Goal: Task Accomplishment & Management: Manage account settings

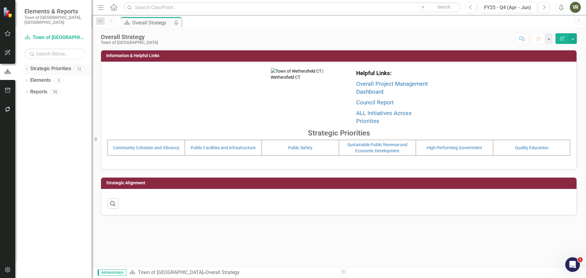
click at [44, 65] on link "Strategic Priorities" at bounding box center [50, 68] width 41 height 7
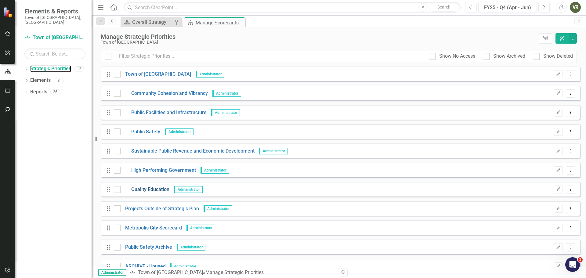
scroll to position [31, 0]
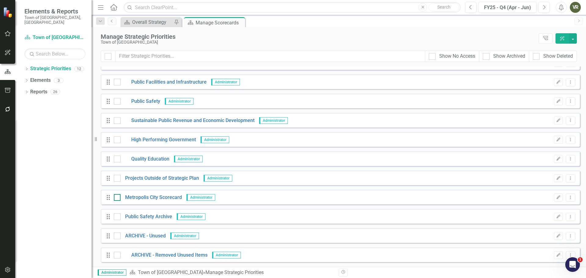
click at [114, 198] on div at bounding box center [117, 197] width 7 height 7
click at [114, 198] on input "checkbox" at bounding box center [116, 196] width 4 height 4
click at [568, 198] on icon "Dropdown Menu" at bounding box center [570, 197] width 5 height 4
click at [115, 198] on input "checkbox" at bounding box center [116, 196] width 4 height 4
checkbox input "false"
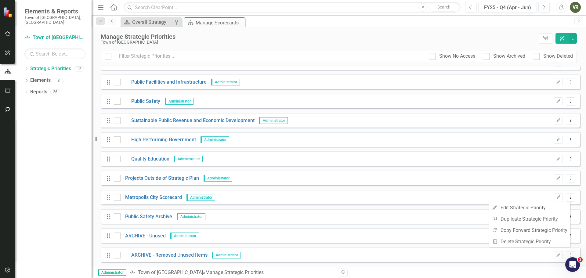
click at [141, 212] on div "Drag Public Safety Archive Administrator Edit Dropdown Menu" at bounding box center [340, 216] width 479 height 15
click at [142, 214] on link "Public Safety Archive" at bounding box center [147, 216] width 52 height 7
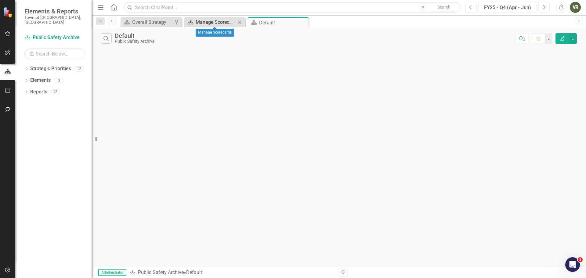
click at [212, 24] on div "Manage Scorecards" at bounding box center [216, 22] width 40 height 8
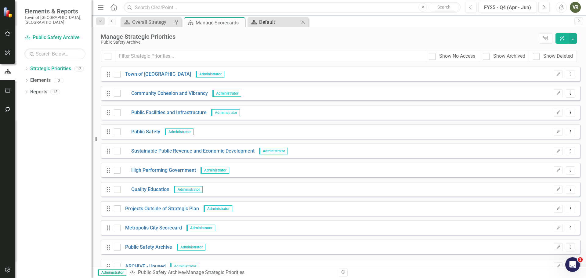
click at [268, 24] on div "Default" at bounding box center [279, 22] width 40 height 8
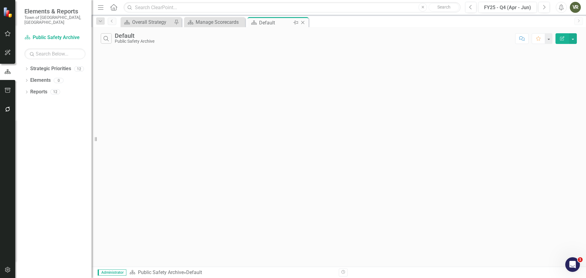
click at [304, 22] on icon "Close" at bounding box center [303, 22] width 6 height 5
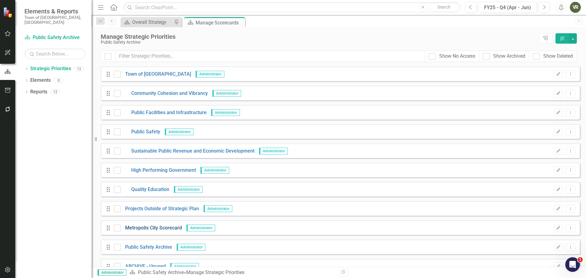
click at [140, 228] on link "Metropolis City Scorecard" at bounding box center [151, 228] width 61 height 7
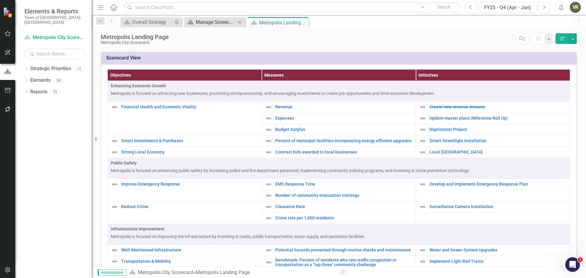
click at [222, 24] on div "Manage Scorecards" at bounding box center [216, 22] width 40 height 8
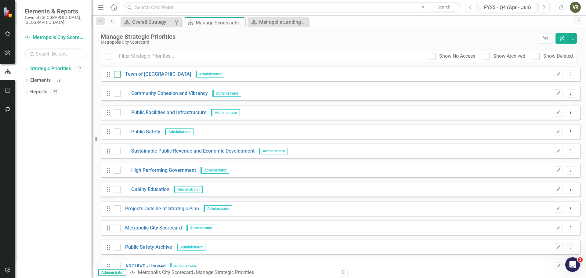
click at [115, 73] on input "checkbox" at bounding box center [116, 73] width 4 height 4
checkbox input "false"
drag, startPoint x: 117, startPoint y: 95, endPoint x: 118, endPoint y: 100, distance: 5.2
click at [117, 95] on div at bounding box center [117, 93] width 7 height 7
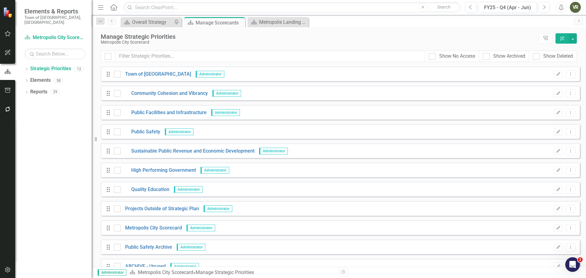
click at [117, 94] on input "checkbox" at bounding box center [116, 92] width 4 height 4
checkbox input "true"
click at [117, 114] on div at bounding box center [117, 112] width 7 height 7
click at [117, 113] on input "checkbox" at bounding box center [116, 111] width 4 height 4
checkbox input "true"
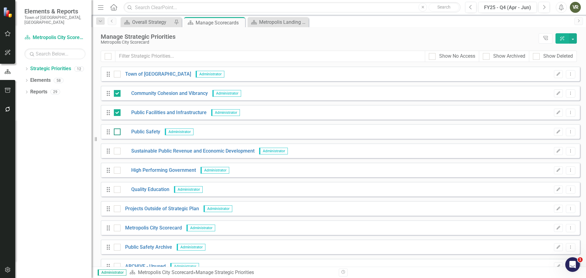
click at [118, 132] on div at bounding box center [117, 132] width 7 height 7
click at [118, 132] on input "checkbox" at bounding box center [116, 131] width 4 height 4
checkbox input "true"
click at [117, 154] on div at bounding box center [117, 151] width 7 height 7
click at [117, 152] on input "checkbox" at bounding box center [116, 150] width 4 height 4
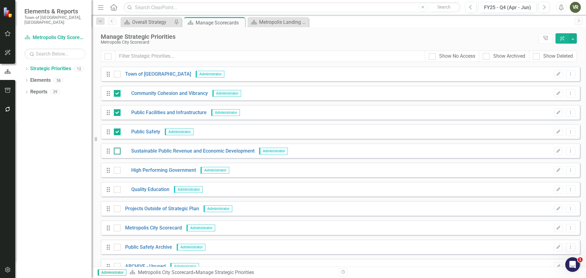
checkbox input "true"
click at [116, 168] on input "checkbox" at bounding box center [116, 169] width 4 height 4
checkbox input "true"
click at [118, 188] on input "checkbox" at bounding box center [116, 188] width 4 height 4
click at [27, 68] on icon "Dropdown" at bounding box center [26, 69] width 4 height 3
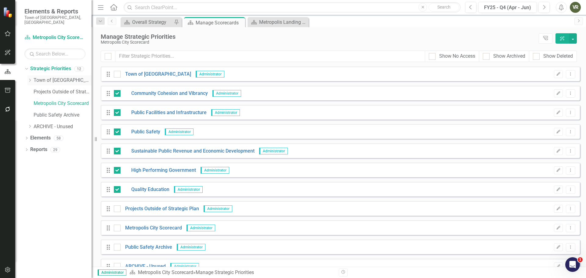
click at [29, 78] on icon "Dropdown" at bounding box center [29, 80] width 5 height 4
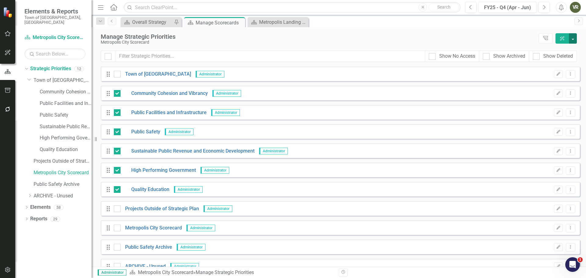
click at [574, 40] on button "button" at bounding box center [573, 38] width 8 height 10
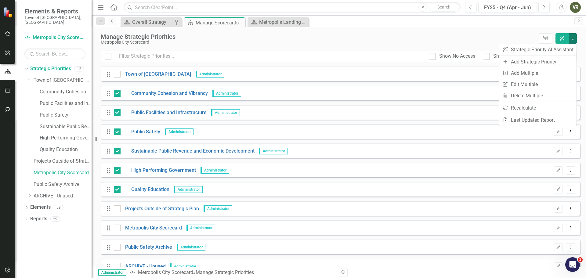
click at [441, 40] on div "Manage Strategic Priorities" at bounding box center [318, 36] width 435 height 7
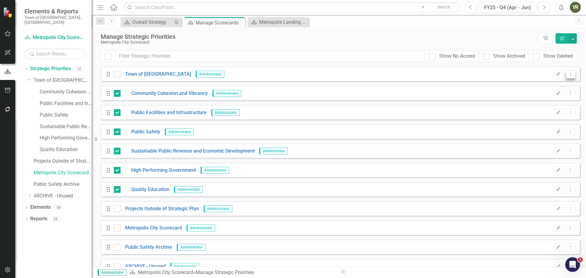
click at [568, 74] on icon "Dropdown Menu" at bounding box center [570, 74] width 5 height 4
click at [324, 49] on div "Manage Strategic Priorities Metropolis City Scorecard Tree Explorer ClearPoint …" at bounding box center [339, 39] width 495 height 24
click at [576, 38] on button "button" at bounding box center [573, 38] width 8 height 10
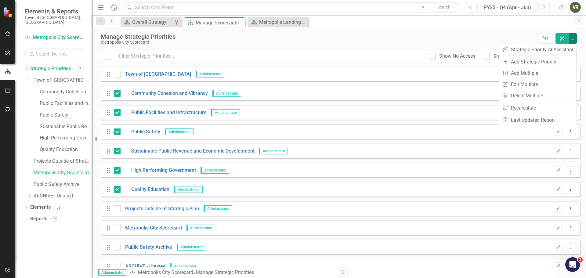
drag, startPoint x: 400, startPoint y: 38, endPoint x: 294, endPoint y: 16, distance: 108.5
click at [400, 38] on div "Manage Strategic Priorities" at bounding box center [318, 36] width 435 height 7
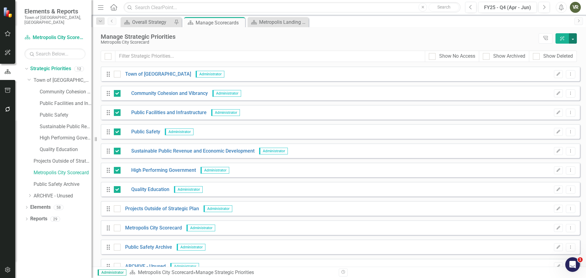
click at [573, 39] on button "button" at bounding box center [573, 38] width 8 height 10
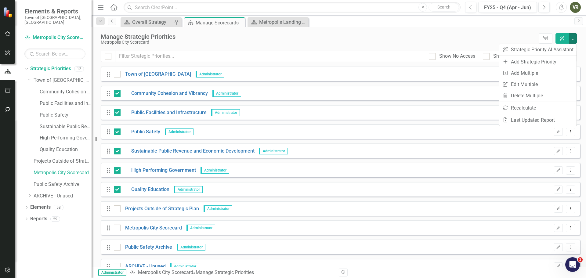
click at [362, 27] on div "Manage Strategic Priorities Metropolis City Scorecard Tree Explorer ClearPoint …" at bounding box center [339, 39] width 495 height 24
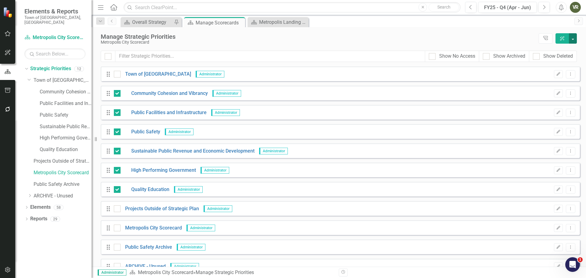
click at [572, 36] on button "button" at bounding box center [573, 38] width 8 height 10
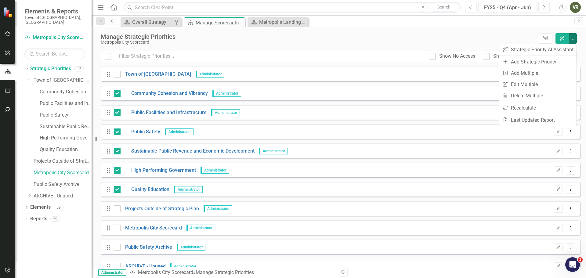
click at [347, 30] on div "Manage Strategic Priorities Metropolis City Scorecard Tree Explorer ClearPoint …" at bounding box center [339, 39] width 495 height 24
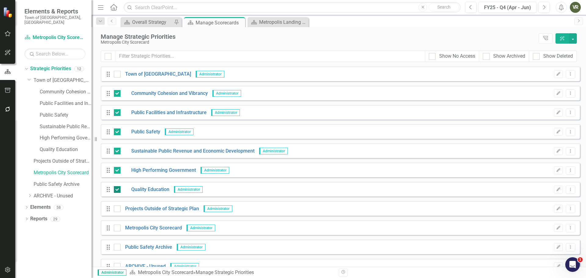
click at [118, 187] on div at bounding box center [117, 189] width 7 height 7
click at [118, 187] on input "checkbox" at bounding box center [116, 188] width 4 height 4
checkbox input "false"
click at [119, 169] on div at bounding box center [117, 170] width 7 height 7
click at [118, 169] on input "checkbox" at bounding box center [116, 169] width 4 height 4
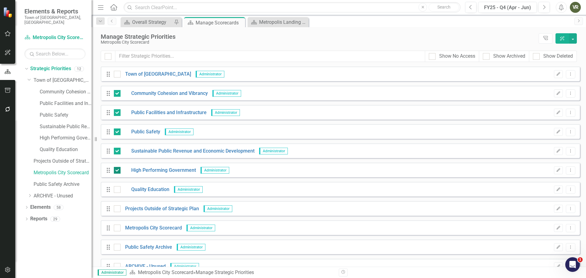
checkbox input "false"
click at [118, 147] on div "Drag Sustainable Public Revenue and Economic Development Administrator Edit Dro…" at bounding box center [340, 150] width 479 height 15
click at [117, 152] on div at bounding box center [117, 151] width 7 height 7
click at [117, 152] on input "checkbox" at bounding box center [116, 150] width 4 height 4
checkbox input "false"
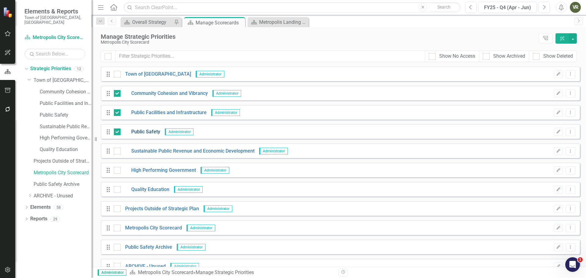
click at [121, 133] on link "Public Safety" at bounding box center [141, 132] width 40 height 7
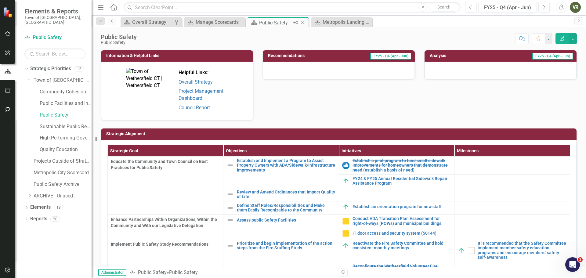
click at [303, 21] on icon "Close" at bounding box center [303, 22] width 6 height 5
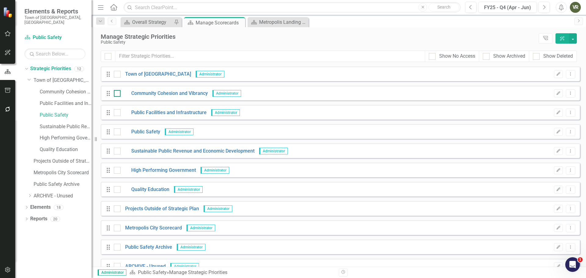
click at [116, 92] on input "checkbox" at bounding box center [116, 92] width 4 height 4
checkbox input "true"
click at [575, 40] on button "button" at bounding box center [573, 38] width 8 height 10
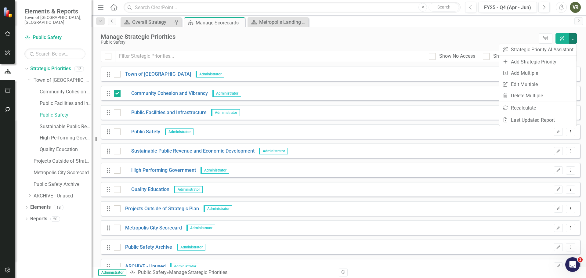
click at [413, 37] on div "Manage Strategic Priorities" at bounding box center [318, 36] width 435 height 7
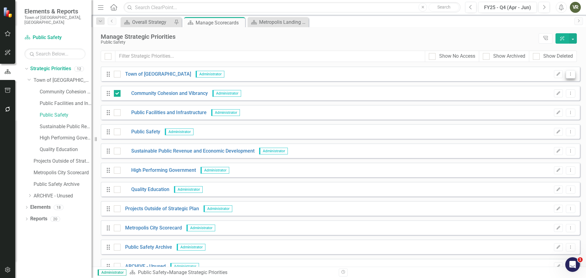
click at [568, 73] on icon "Dropdown Menu" at bounding box center [570, 74] width 5 height 4
click at [348, 40] on div "Public Safety" at bounding box center [318, 42] width 435 height 5
click at [563, 38] on icon "button" at bounding box center [562, 38] width 4 height 4
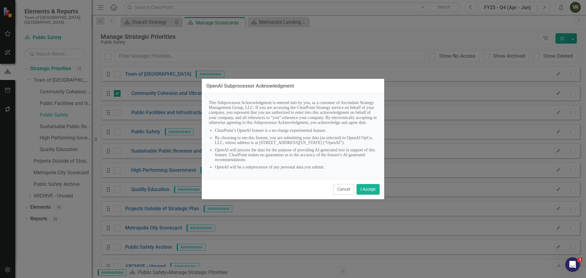
scroll to position [3, 0]
click at [354, 194] on button "Cancel" at bounding box center [343, 189] width 21 height 11
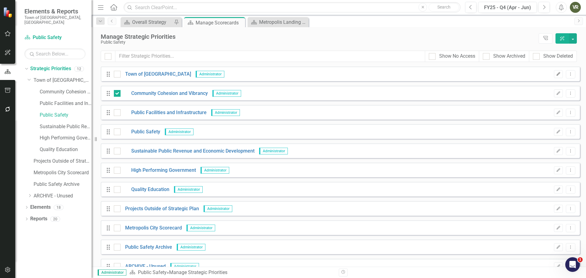
click at [556, 74] on icon "Edit" at bounding box center [558, 74] width 5 height 4
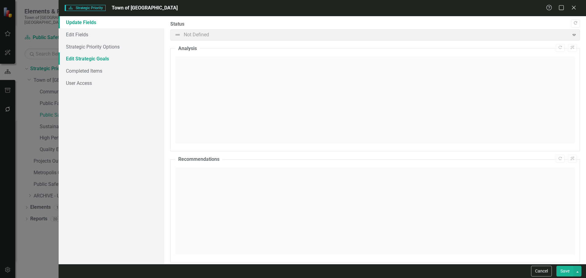
click at [81, 58] on link "Edit Strategic Goals" at bounding box center [112, 59] width 106 height 12
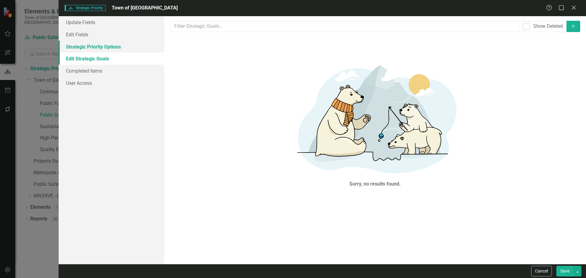
click at [86, 42] on link "Strategic Priority Options" at bounding box center [112, 47] width 106 height 12
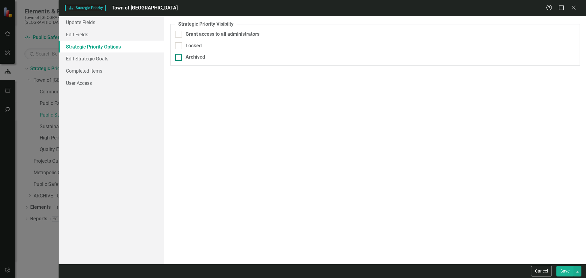
click at [182, 58] on div "Archived" at bounding box center [375, 57] width 400 height 7
click at [179, 58] on input "Archived" at bounding box center [177, 56] width 4 height 4
checkbox input "true"
click at [567, 271] on button "Save" at bounding box center [565, 271] width 17 height 11
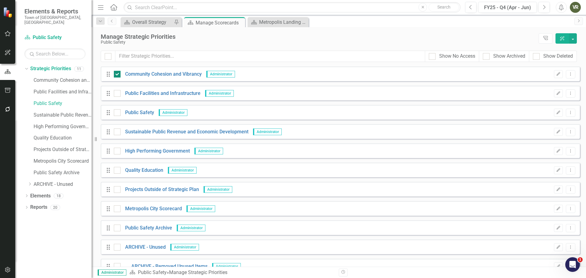
click at [118, 76] on div at bounding box center [117, 74] width 7 height 7
click at [118, 75] on input "checkbox" at bounding box center [116, 73] width 4 height 4
checkbox input "false"
click at [117, 91] on input "checkbox" at bounding box center [116, 92] width 4 height 4
checkbox input "true"
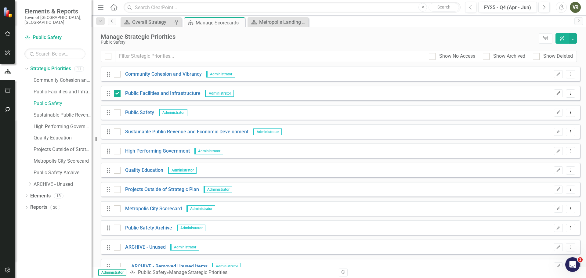
click at [556, 93] on icon "Edit" at bounding box center [558, 94] width 5 height 4
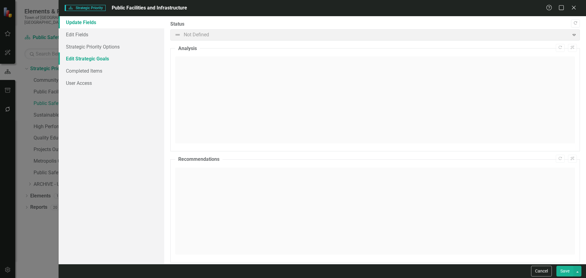
click at [98, 56] on link "Edit Strategic Goals" at bounding box center [112, 59] width 106 height 12
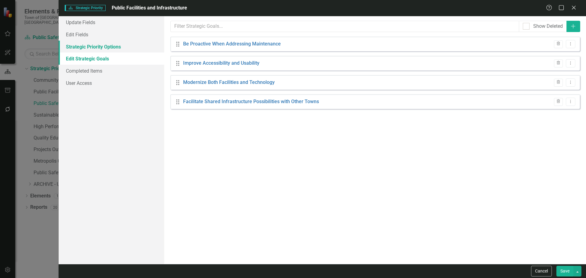
click at [101, 50] on link "Strategic Priority Options" at bounding box center [112, 47] width 106 height 12
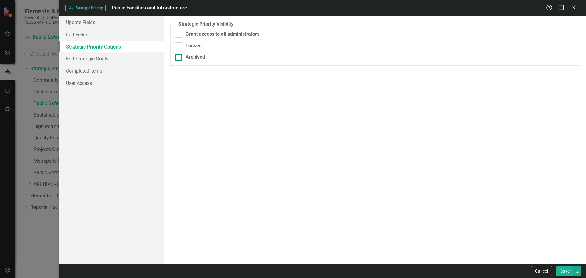
click at [185, 56] on div "Archived" at bounding box center [375, 57] width 400 height 7
click at [179, 56] on input "Archived" at bounding box center [177, 56] width 4 height 4
checkbox input "true"
click at [562, 270] on button "Save" at bounding box center [565, 271] width 17 height 11
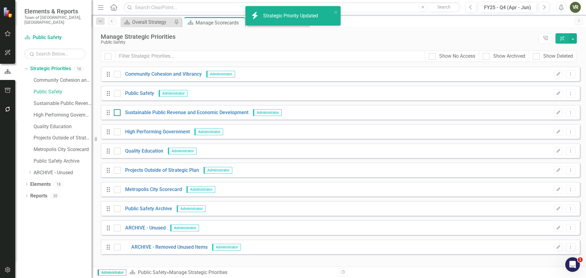
click at [116, 114] on div at bounding box center [117, 112] width 7 height 7
click at [116, 113] on input "checkbox" at bounding box center [116, 111] width 4 height 4
checkbox input "true"
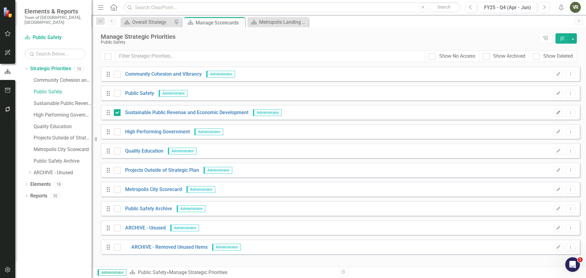
click at [561, 111] on icon "Edit" at bounding box center [558, 113] width 5 height 4
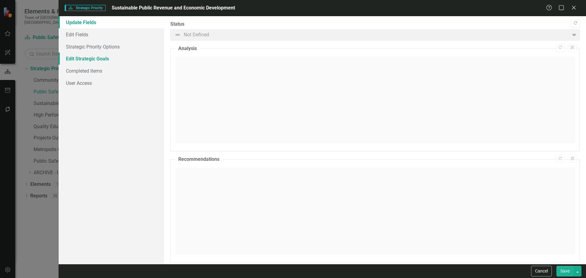
click at [92, 60] on link "Edit Strategic Goals" at bounding box center [112, 59] width 106 height 12
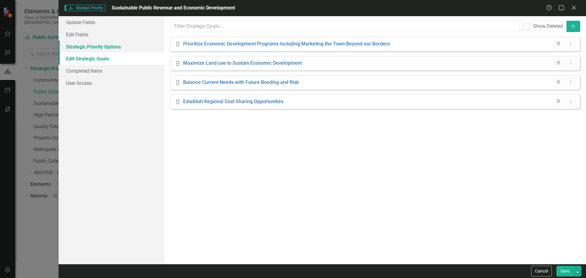
click at [105, 49] on link "Strategic Priority Options" at bounding box center [112, 47] width 106 height 12
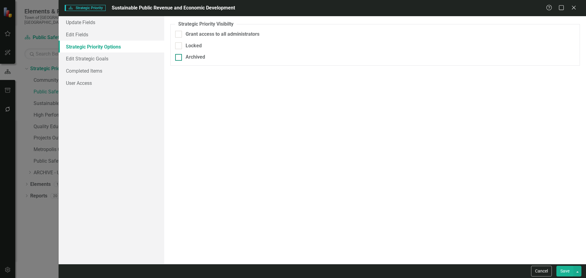
click at [179, 59] on div at bounding box center [178, 57] width 7 height 7
click at [179, 58] on input "Archived" at bounding box center [177, 56] width 4 height 4
checkbox input "true"
click at [562, 270] on button "Save" at bounding box center [565, 271] width 17 height 11
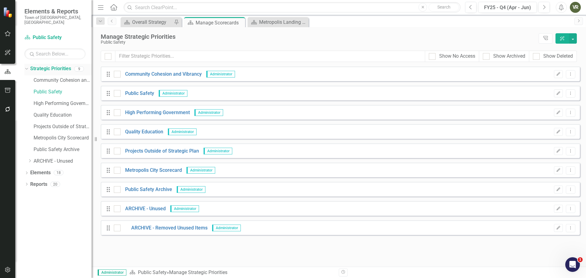
click at [28, 67] on div "Dropdown" at bounding box center [25, 69] width 5 height 4
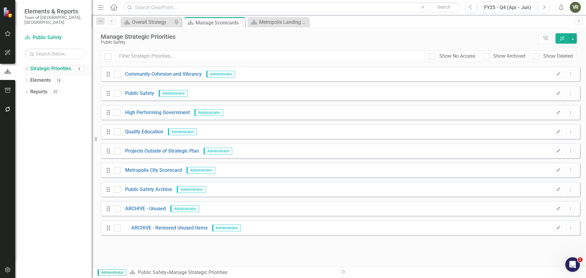
click at [28, 68] on icon "Dropdown" at bounding box center [26, 69] width 4 height 3
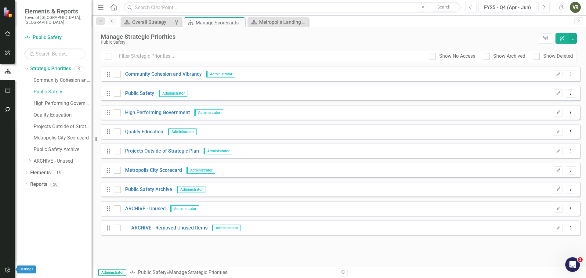
click at [9, 270] on icon "button" at bounding box center [7, 269] width 5 height 5
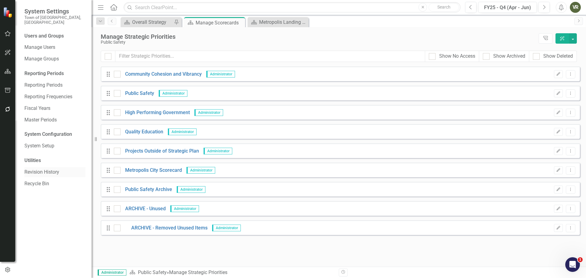
click at [40, 169] on link "Revision History" at bounding box center [54, 172] width 61 height 7
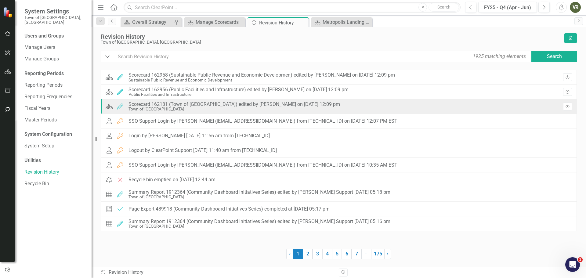
click at [566, 108] on icon "Revision History" at bounding box center [567, 107] width 5 height 4
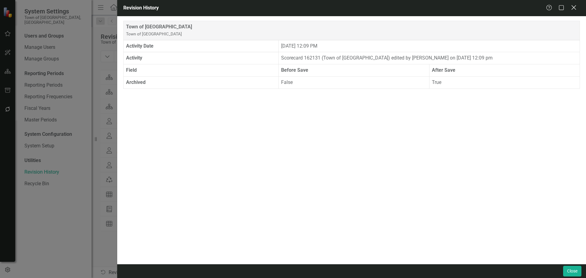
click at [573, 5] on icon "Close" at bounding box center [574, 8] width 8 height 6
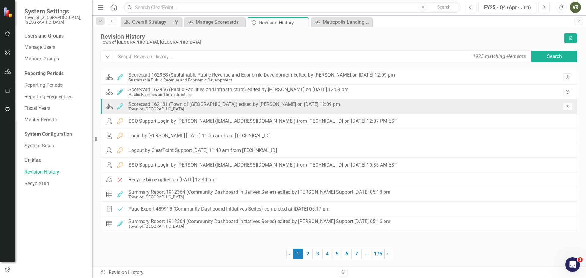
drag, startPoint x: 155, startPoint y: 105, endPoint x: 150, endPoint y: 106, distance: 5.0
click at [154, 105] on div "Scorecard 162131 (Town of [GEOGRAPHIC_DATA]) edited by [PERSON_NAME] on [DATE] …" at bounding box center [235, 104] width 212 height 5
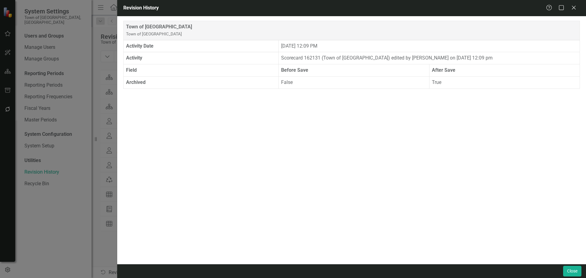
click at [583, 269] on div "Close" at bounding box center [351, 271] width 469 height 14
click at [562, 267] on div "Close" at bounding box center [572, 271] width 20 height 11
click at [572, 271] on button "Close" at bounding box center [572, 271] width 18 height 11
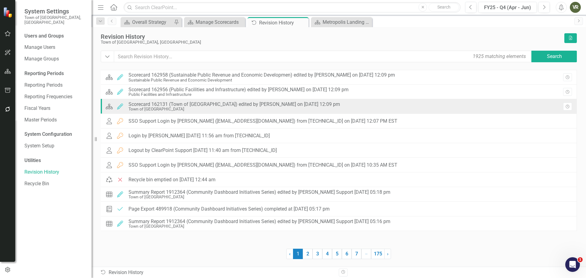
click at [119, 105] on icon "Edited" at bounding box center [120, 106] width 8 height 6
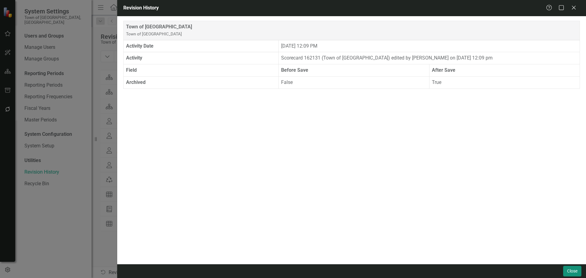
click at [572, 269] on button "Close" at bounding box center [572, 271] width 18 height 11
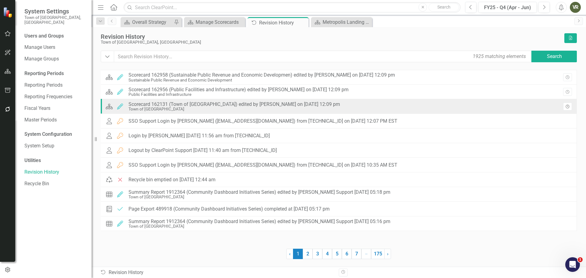
click at [567, 105] on icon "Revision History" at bounding box center [567, 107] width 5 height 4
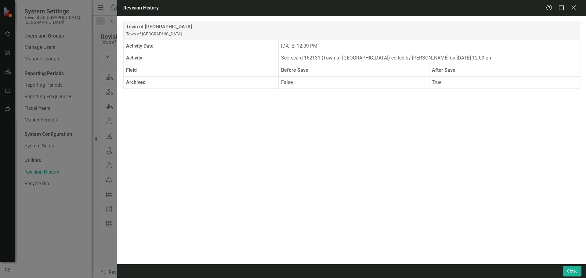
click at [575, 10] on icon "Close" at bounding box center [574, 8] width 8 height 6
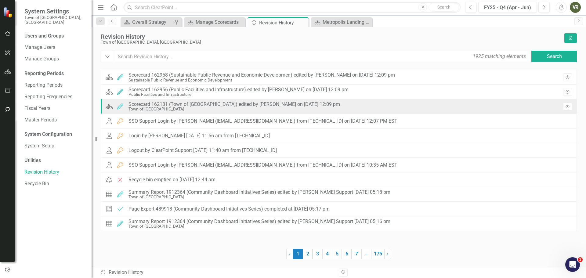
click at [568, 106] on icon "Revision History" at bounding box center [567, 107] width 5 height 4
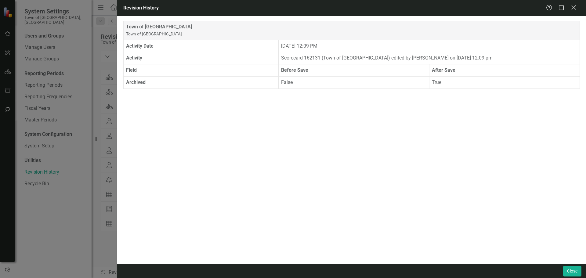
click at [577, 5] on icon "Close" at bounding box center [574, 8] width 8 height 6
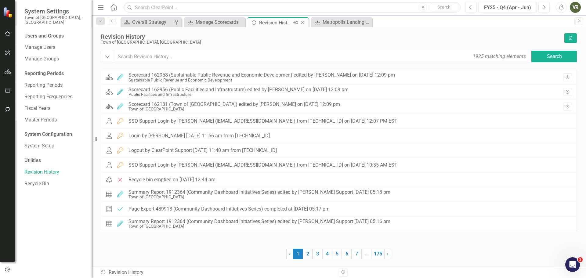
click at [302, 22] on icon "Close" at bounding box center [303, 22] width 6 height 5
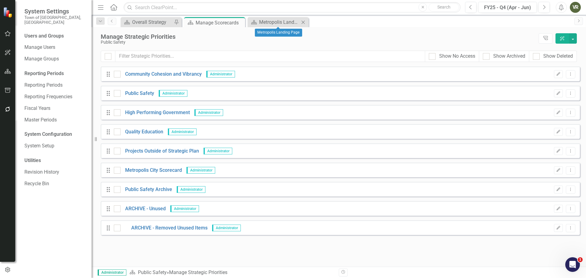
click at [302, 22] on icon "Close" at bounding box center [303, 22] width 6 height 5
click at [282, 38] on div "Manage Strategic Priorities" at bounding box center [318, 36] width 435 height 7
click at [236, 22] on icon "Close" at bounding box center [239, 22] width 6 height 5
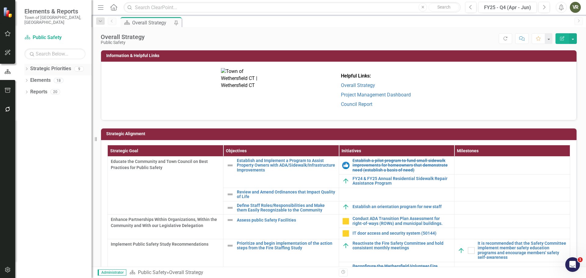
click at [27, 68] on icon "Dropdown" at bounding box center [26, 69] width 4 height 3
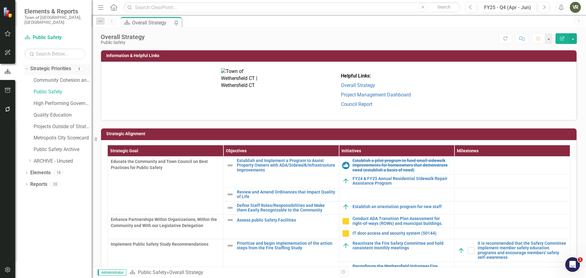
click at [37, 65] on link "Strategic Priorities" at bounding box center [50, 68] width 41 height 7
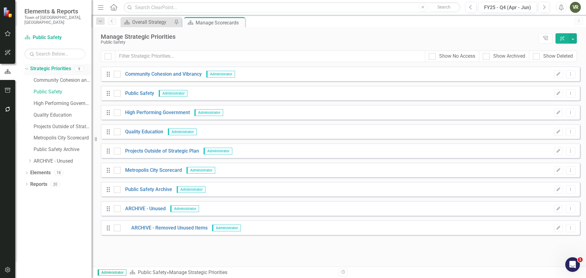
click at [28, 68] on div "Dropdown" at bounding box center [26, 69] width 4 height 3
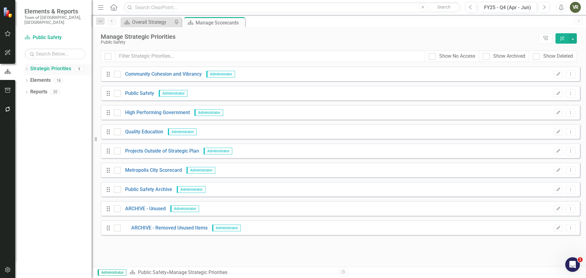
click at [26, 68] on icon "Dropdown" at bounding box center [26, 69] width 4 height 3
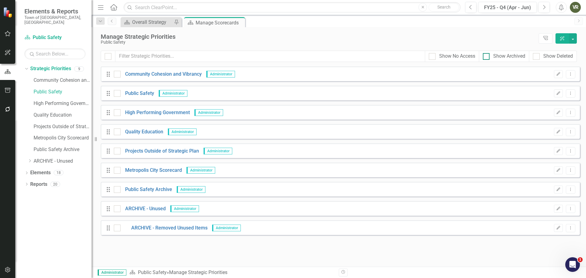
click at [488, 59] on div at bounding box center [486, 56] width 7 height 7
click at [487, 57] on input "Show Archived" at bounding box center [485, 55] width 4 height 4
checkbox input "true"
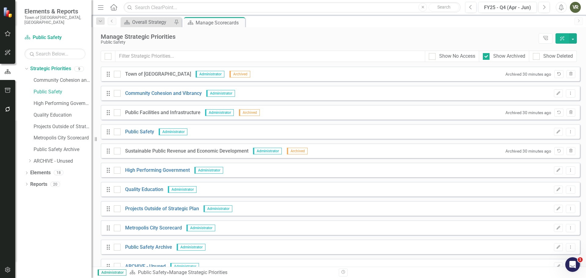
click at [555, 77] on button "Unarchive" at bounding box center [558, 74] width 9 height 8
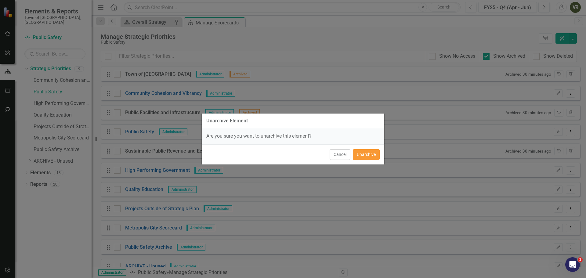
click at [374, 156] on button "Unarchive" at bounding box center [366, 154] width 27 height 11
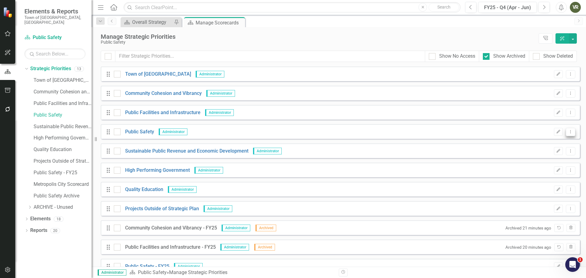
click at [568, 130] on icon "Dropdown Menu" at bounding box center [570, 132] width 5 height 4
click at [554, 154] on link "Copy Duplicate Strategic Priority" at bounding box center [530, 153] width 82 height 11
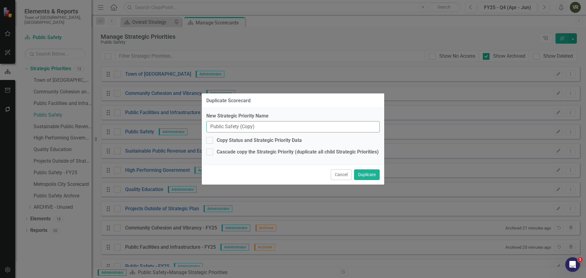
click at [281, 126] on input "Public Safety (Copy)" at bounding box center [292, 126] width 173 height 11
type input "Public Safety - FY25"
click at [260, 138] on div "Copy Status and Strategic Priority Data" at bounding box center [259, 140] width 85 height 7
click at [210, 138] on input "Copy Status and Strategic Priority Data" at bounding box center [208, 139] width 4 height 4
checkbox input "true"
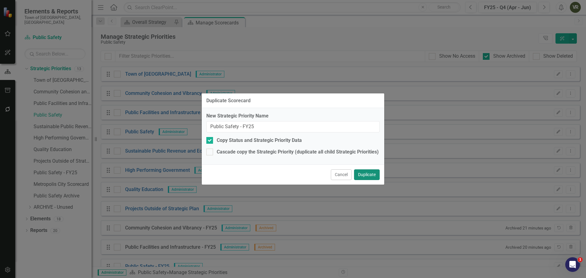
click at [372, 174] on button "Duplicate" at bounding box center [367, 174] width 26 height 11
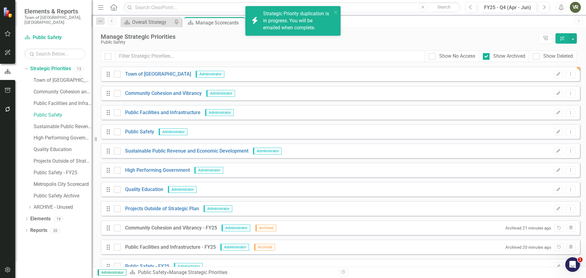
scroll to position [31, 0]
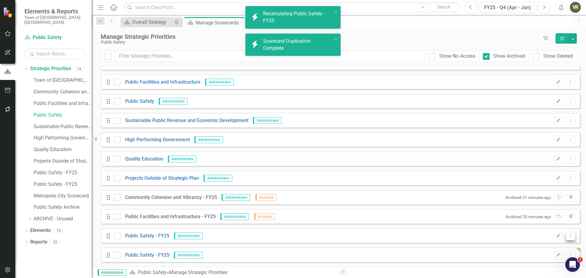
click at [569, 236] on button "Dropdown Menu" at bounding box center [570, 236] width 9 height 8
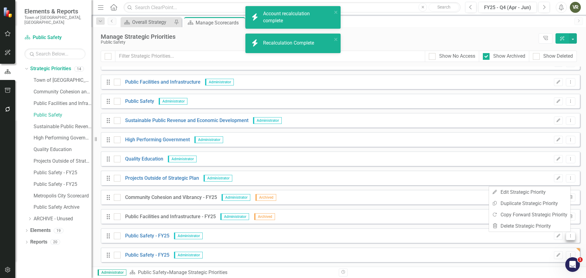
click at [568, 236] on icon "Dropdown Menu" at bounding box center [570, 236] width 5 height 4
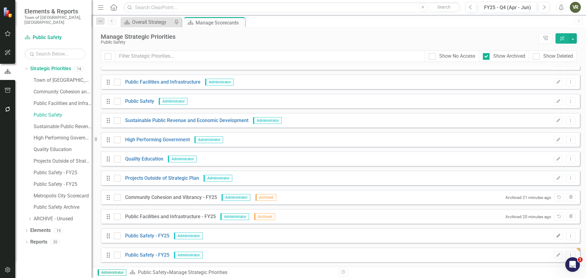
click at [556, 237] on icon "Edit" at bounding box center [558, 236] width 5 height 4
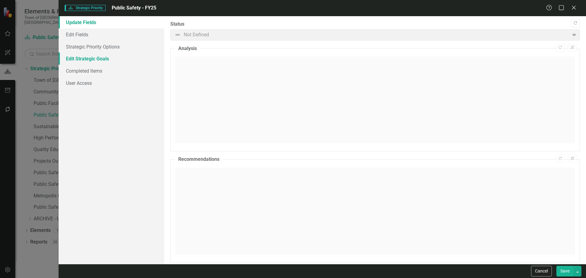
click at [79, 57] on link "Edit Strategic Goals" at bounding box center [112, 59] width 106 height 12
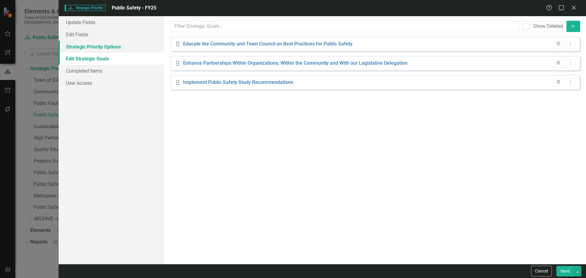
click at [100, 50] on link "Strategic Priority Options" at bounding box center [112, 47] width 106 height 12
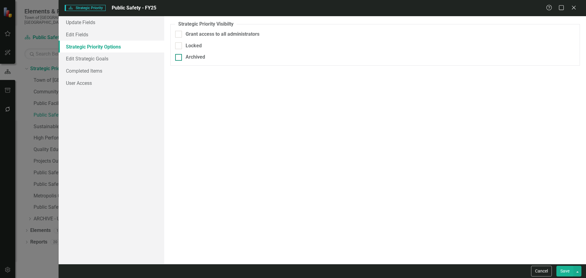
click at [198, 57] on div "Archived" at bounding box center [196, 57] width 20 height 7
click at [179, 57] on input "Archived" at bounding box center [177, 56] width 4 height 4
checkbox input "true"
click at [568, 267] on button "Save" at bounding box center [565, 271] width 17 height 11
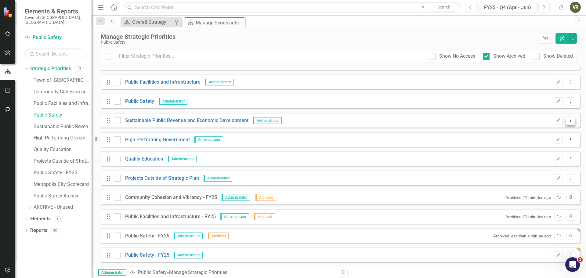
click at [568, 122] on icon "Dropdown Menu" at bounding box center [570, 120] width 5 height 4
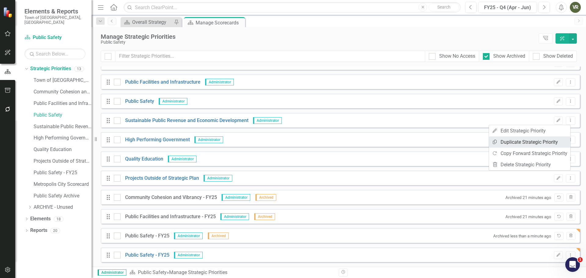
click at [554, 139] on link "Copy Duplicate Strategic Priority" at bounding box center [530, 141] width 82 height 11
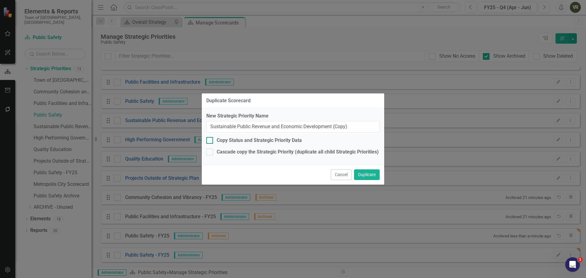
click at [243, 140] on div "Copy Status and Strategic Priority Data" at bounding box center [259, 140] width 85 height 7
click at [210, 140] on input "Copy Status and Strategic Priority Data" at bounding box center [208, 139] width 4 height 4
checkbox input "true"
drag, startPoint x: 350, startPoint y: 127, endPoint x: 334, endPoint y: 129, distance: 16.9
click at [334, 129] on input "Sustainable Public Revenue and Economic Development (Copy)" at bounding box center [292, 126] width 173 height 11
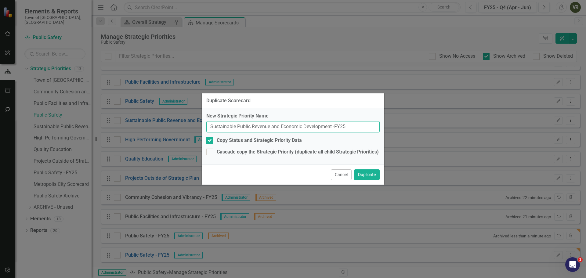
click at [334, 126] on input "Sustainable Public Revenue and Economic Development -FY25" at bounding box center [292, 126] width 173 height 11
type input "Sustainable Public Revenue and Economic Development - FY25"
click at [368, 176] on button "Duplicate" at bounding box center [367, 174] width 26 height 11
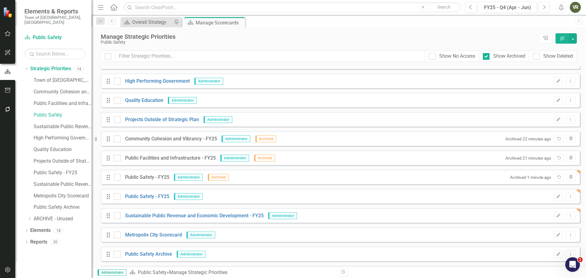
scroll to position [92, 0]
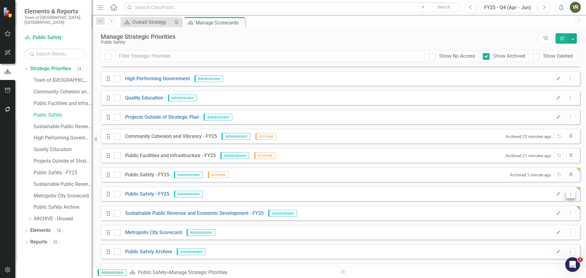
click at [566, 195] on button "Dropdown Menu" at bounding box center [570, 194] width 9 height 8
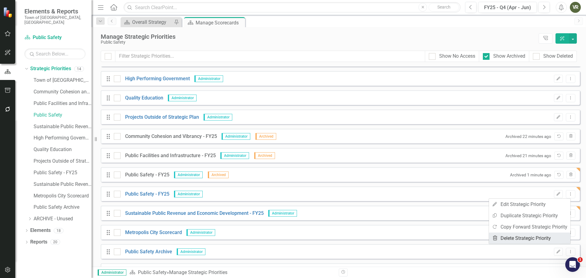
click at [530, 238] on link "Trash Delete Strategic Priority" at bounding box center [530, 238] width 82 height 11
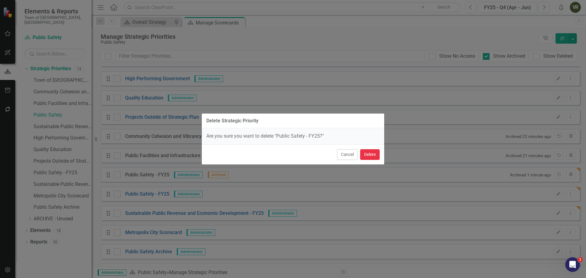
click at [373, 159] on button "Delete" at bounding box center [370, 154] width 20 height 11
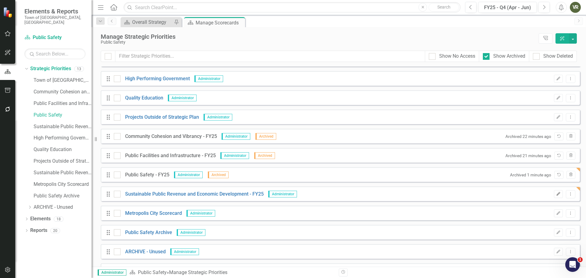
click at [557, 194] on icon "button" at bounding box center [559, 194] width 4 height 4
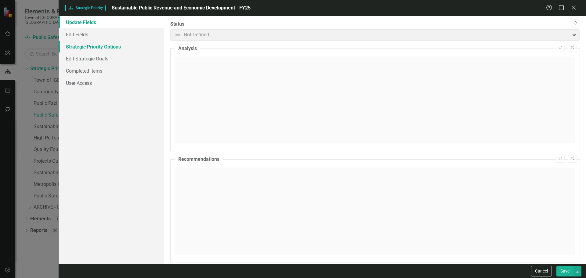
click at [88, 47] on link "Strategic Priority Options" at bounding box center [112, 47] width 106 height 12
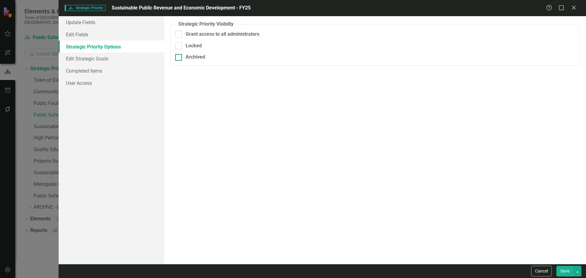
click at [184, 55] on div "Archived" at bounding box center [375, 57] width 400 height 7
click at [179, 55] on input "Archived" at bounding box center [177, 56] width 4 height 4
checkbox input "true"
click at [568, 271] on button "Save" at bounding box center [565, 271] width 17 height 11
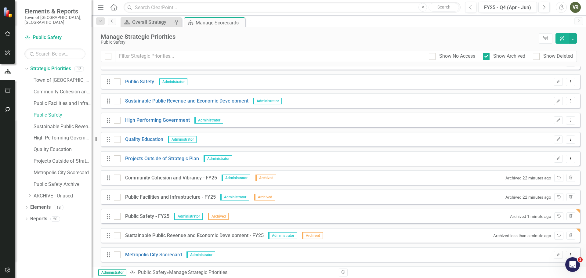
scroll to position [61, 0]
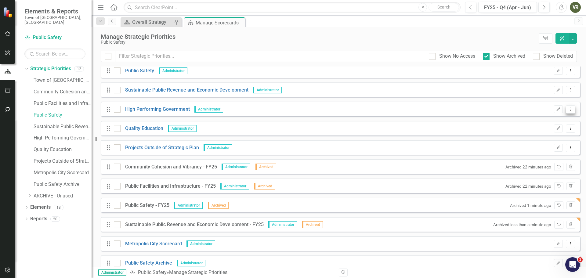
click at [568, 111] on icon "Dropdown Menu" at bounding box center [570, 109] width 5 height 4
click at [559, 129] on link "Copy Duplicate Strategic Priority" at bounding box center [530, 130] width 82 height 11
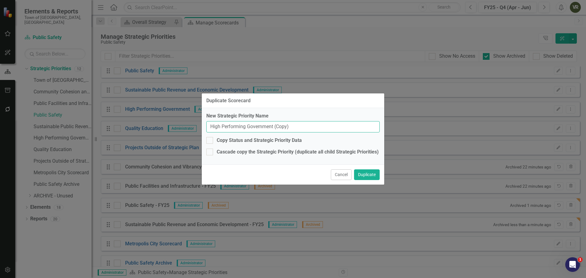
click at [324, 128] on input "High Performing Government (Copy)" at bounding box center [292, 126] width 173 height 11
type input "High Performing Government - FY25"
click at [295, 142] on div "Copy Status and Strategic Priority Data" at bounding box center [259, 140] width 85 height 7
click at [210, 141] on input "Copy Status and Strategic Priority Data" at bounding box center [208, 139] width 4 height 4
checkbox input "true"
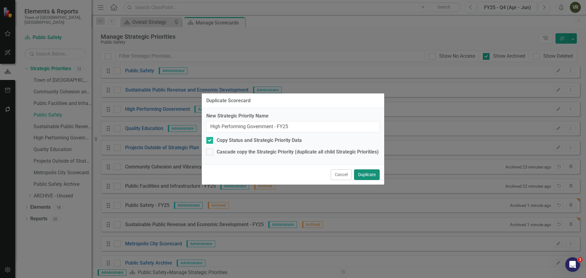
click at [376, 173] on button "Duplicate" at bounding box center [367, 174] width 26 height 11
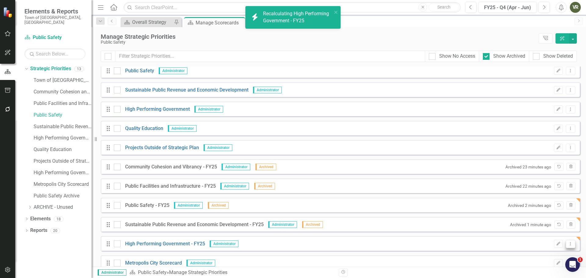
click at [568, 243] on icon "Dropdown Menu" at bounding box center [570, 244] width 5 height 4
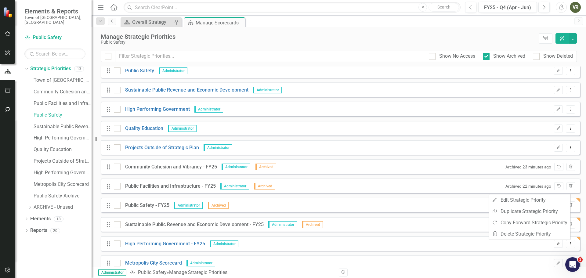
click at [556, 244] on icon "Edit" at bounding box center [558, 244] width 5 height 4
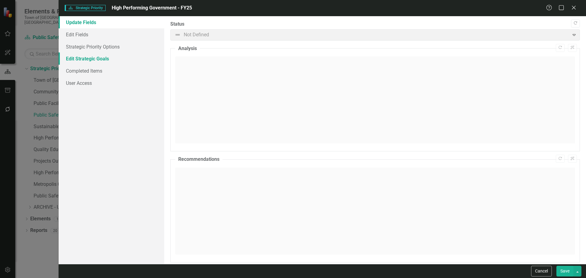
click at [89, 56] on link "Edit Strategic Goals" at bounding box center [112, 59] width 106 height 12
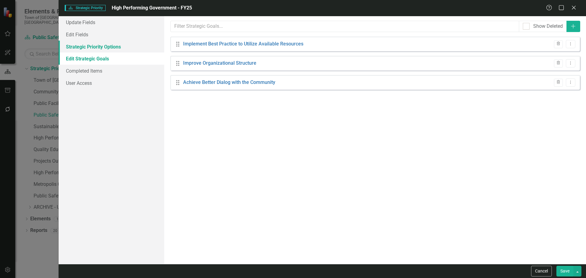
click at [105, 48] on link "Strategic Priority Options" at bounding box center [112, 47] width 106 height 12
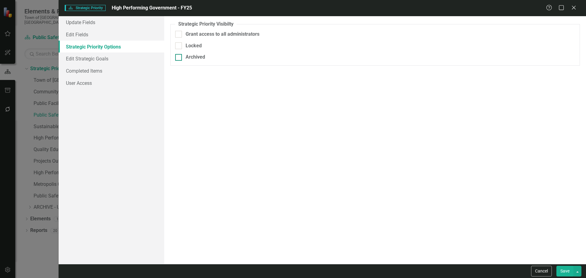
click at [196, 59] on div "Archived" at bounding box center [196, 57] width 20 height 7
click at [179, 58] on input "Archived" at bounding box center [177, 56] width 4 height 4
checkbox input "true"
click at [563, 269] on button "Save" at bounding box center [565, 271] width 17 height 11
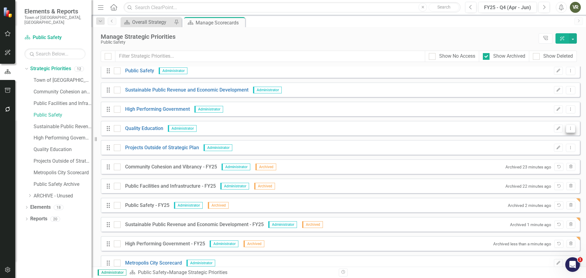
click at [568, 129] on icon "Dropdown Menu" at bounding box center [570, 128] width 5 height 4
click at [555, 150] on link "Copy Duplicate Strategic Priority" at bounding box center [530, 149] width 82 height 11
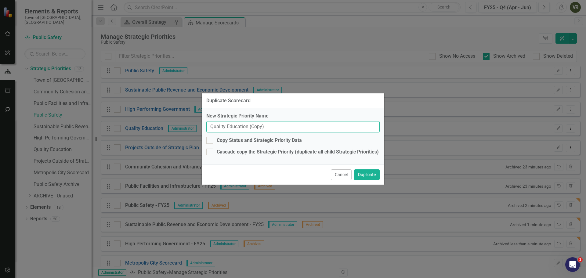
click at [266, 128] on input "Quality Education (Copy)" at bounding box center [292, 126] width 173 height 11
type input "Quality Education - FY25"
click at [248, 138] on div "Copy Status and Strategic Priority Data" at bounding box center [259, 140] width 85 height 7
click at [210, 138] on input "Copy Status and Strategic Priority Data" at bounding box center [208, 139] width 4 height 4
checkbox input "true"
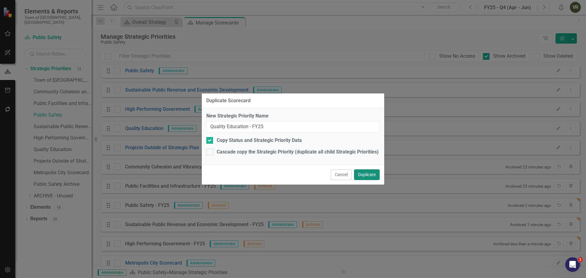
click at [376, 175] on button "Duplicate" at bounding box center [367, 174] width 26 height 11
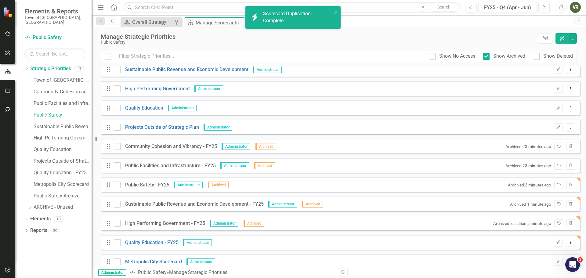
scroll to position [92, 0]
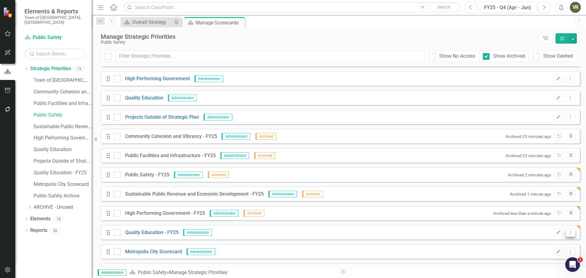
click at [569, 234] on button "Dropdown Menu" at bounding box center [570, 233] width 9 height 8
click at [554, 235] on button "Edit" at bounding box center [558, 233] width 9 height 8
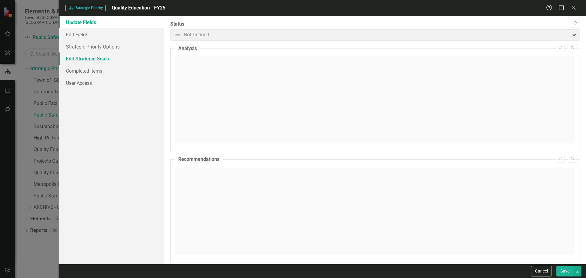
click at [101, 61] on link "Edit Strategic Goals" at bounding box center [112, 59] width 106 height 12
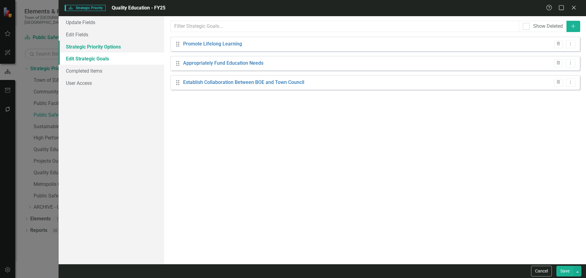
click at [104, 52] on link "Strategic Priority Options" at bounding box center [112, 47] width 106 height 12
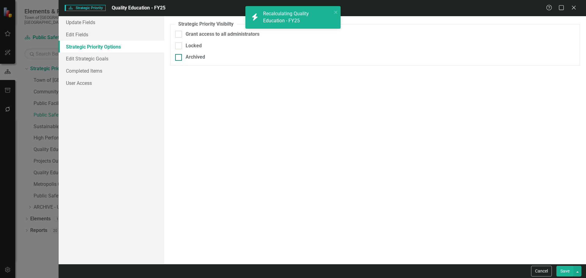
click at [203, 58] on div "Archived" at bounding box center [196, 57] width 20 height 7
click at [179, 58] on input "Archived" at bounding box center [177, 56] width 4 height 4
checkbox input "true"
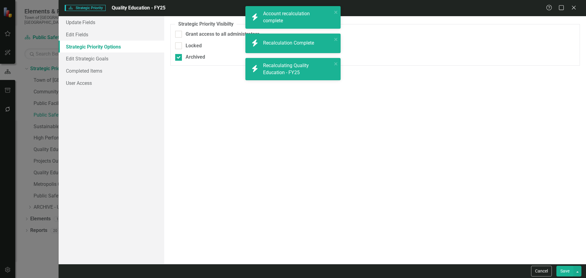
click at [564, 272] on button "Save" at bounding box center [565, 271] width 17 height 11
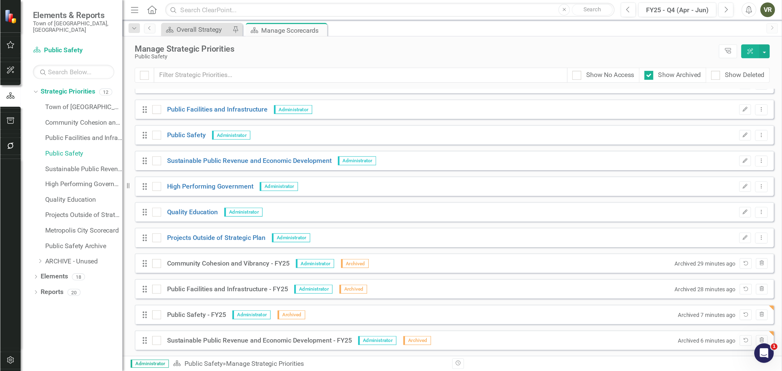
scroll to position [0, 0]
